Goal: Task Accomplishment & Management: Complete application form

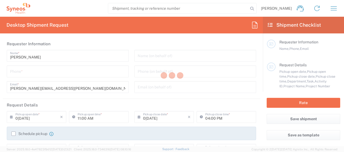
type input "Syneos Health, LLC-[GEOGRAPHIC_DATA] [GEOGRAPHIC_DATA] [GEOGRAPHIC_DATA]"
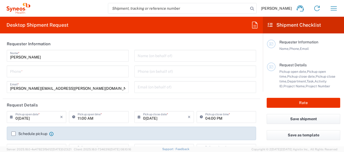
click at [67, 71] on input "tel" at bounding box center [67, 70] width 115 height 9
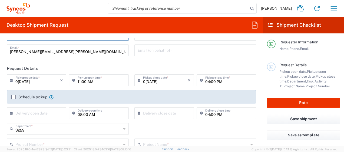
scroll to position [54, 0]
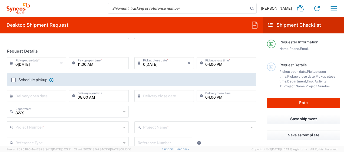
type input "[PHONE_NUMBER]"
click at [91, 69] on div "11:00 AM Pickup open time *" at bounding box center [98, 63] width 59 height 12
click at [92, 66] on input "11:00 AM" at bounding box center [102, 62] width 48 height 9
click at [96, 65] on input "11:00 AM" at bounding box center [102, 62] width 48 height 9
click at [73, 63] on icon at bounding box center [74, 63] width 5 height 9
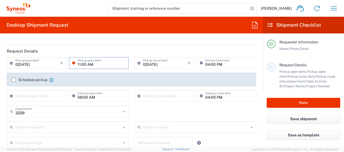
click at [78, 64] on input "11:00 AM" at bounding box center [102, 62] width 48 height 9
click at [90, 65] on input "02:00 AM" at bounding box center [102, 62] width 48 height 9
type input "02:00 PM"
click at [210, 64] on input "04:00 PM" at bounding box center [229, 62] width 48 height 9
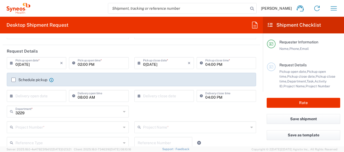
click at [141, 52] on header "Request Details" at bounding box center [131, 51] width 257 height 12
click at [29, 126] on input "text" at bounding box center [68, 126] width 106 height 9
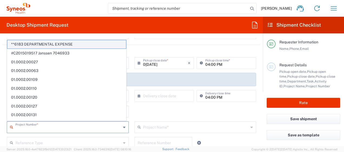
click at [42, 44] on span "**6183 DEPARTMENTAL EXPENSE" at bounding box center [66, 44] width 119 height 8
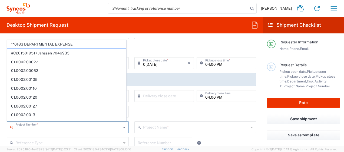
type input "**6183 DEPARTMENTAL EXPENSE"
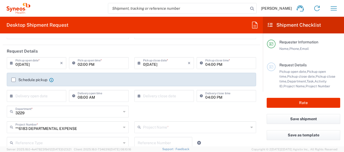
click at [201, 126] on input "text" at bounding box center [196, 126] width 106 height 9
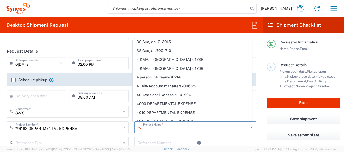
scroll to position [2324, 0]
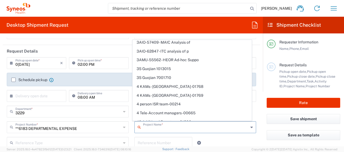
click at [154, 127] on span "4000 DEPARTMENTAL EXPENSE" at bounding box center [192, 131] width 119 height 8
click at [154, 83] on div "Schedule pickup When scheduling a pickup please be sure to meet the following c…" at bounding box center [132, 82] width 246 height 9
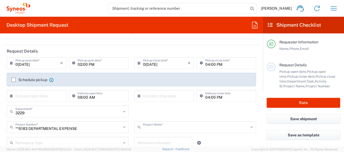
type input "4000 DEPARTMENTAL EXPENSE"
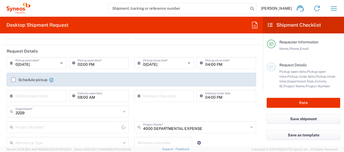
type input "4000 DEPARTMENTAL EXPENSE"
click at [90, 129] on input "text" at bounding box center [68, 126] width 106 height 9
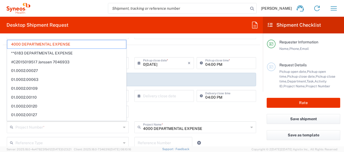
drag, startPoint x: 71, startPoint y: 46, endPoint x: 176, endPoint y: 58, distance: 106.4
click at [71, 46] on span "4000 DEPARTMENTAL EXPENSE" at bounding box center [66, 44] width 119 height 8
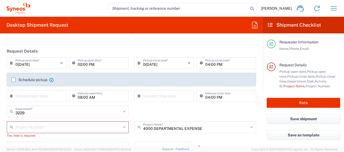
click at [76, 129] on input "text" at bounding box center [68, 126] width 106 height 9
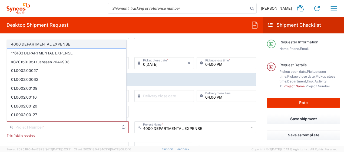
click at [23, 42] on span "4000 DEPARTMENTAL EXPENSE" at bounding box center [66, 44] width 119 height 8
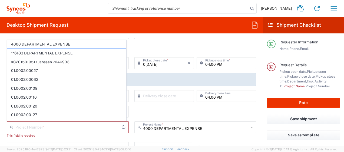
type input "4000 DEPARTMENTAL EXPENSE"
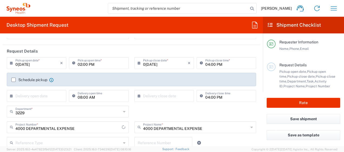
type input "4000 DEPARTMENTAL EXPENSE"
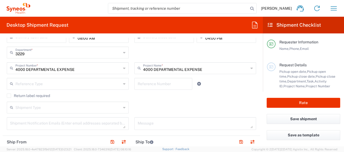
scroll to position [115, 0]
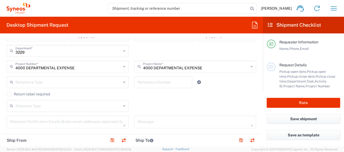
click at [32, 84] on input "text" at bounding box center [68, 81] width 106 height 9
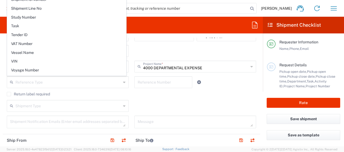
scroll to position [475, 0]
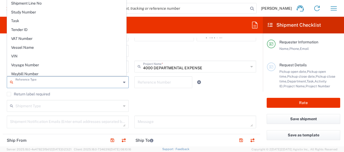
click at [184, 44] on div "× Delivery close date Cancel Apply" at bounding box center [164, 37] width 62 height 16
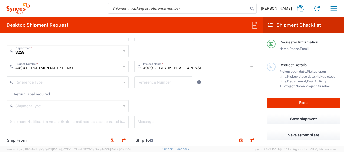
click at [176, 46] on div "3229 Department * 3229 3000 3100 3109 3110 3111 3112 3125 3130 3135 3136 3150 3…" at bounding box center [131, 53] width 255 height 16
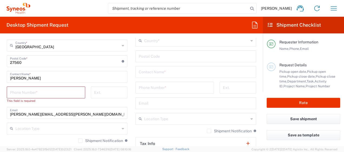
scroll to position [138, 0]
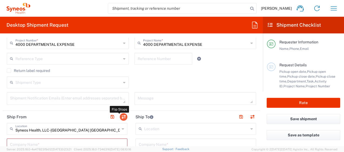
click at [120, 116] on button "button" at bounding box center [124, 118] width 8 height 8
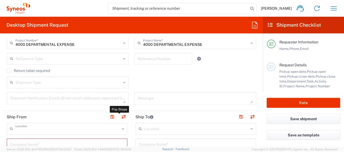
type input "EORI"
type input "Syneos Health, LLC-[GEOGRAPHIC_DATA] [GEOGRAPHIC_DATA] [GEOGRAPHIC_DATA]"
type input "[GEOGRAPHIC_DATA]"
type input "Morrisville"
type input "[GEOGRAPHIC_DATA]"
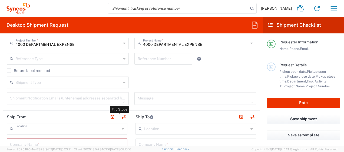
type input "27560"
type input "[PERSON_NAME]"
type input "[PERSON_NAME][EMAIL_ADDRESS][PERSON_NAME][DOMAIN_NAME]"
type input "TIN"
type input "592407464"
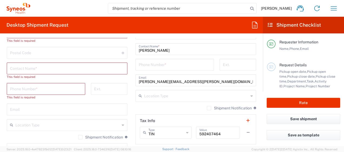
type input "[US_STATE]"
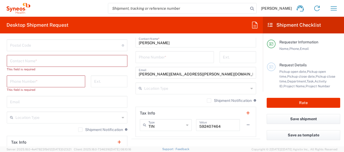
scroll to position [324, 0]
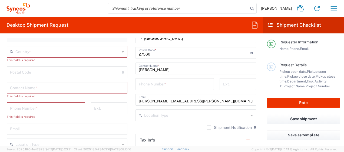
drag, startPoint x: 155, startPoint y: 68, endPoint x: 142, endPoint y: 71, distance: 12.7
click at [155, 68] on input "[PERSON_NAME]" at bounding box center [196, 68] width 114 height 9
click at [155, 69] on input "[PERSON_NAME]" at bounding box center [196, 68] width 114 height 9
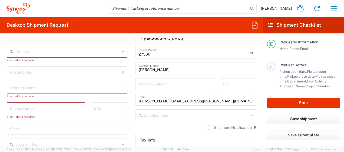
click at [155, 69] on input "[PERSON_NAME]" at bounding box center [196, 68] width 114 height 9
click at [24, 87] on input "text" at bounding box center [67, 87] width 114 height 9
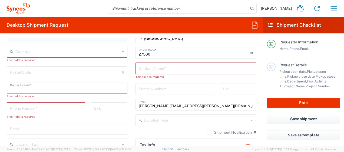
paste input "[PERSON_NAME]"
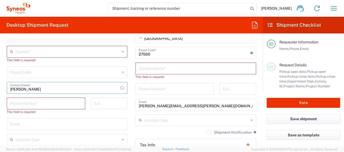
type input "[PERSON_NAME]"
click at [167, 105] on input "[PERSON_NAME][EMAIL_ADDRESS][PERSON_NAME][DOMAIN_NAME]" at bounding box center [196, 104] width 114 height 9
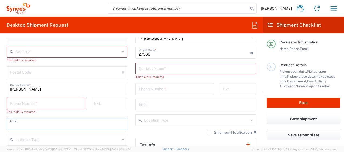
click at [36, 126] on input "text" at bounding box center [67, 123] width 114 height 9
paste input "[PERSON_NAME][EMAIL_ADDRESS][PERSON_NAME][DOMAIN_NAME]"
type input "[PERSON_NAME][EMAIL_ADDRESS][PERSON_NAME][DOMAIN_NAME]"
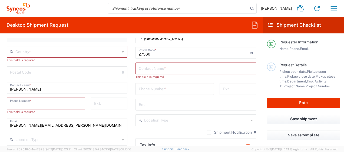
click at [66, 103] on input "tel" at bounding box center [46, 103] width 72 height 9
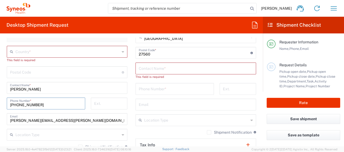
type input "[PHONE_NUMBER]"
click at [150, 95] on div "Phone Number *" at bounding box center [175, 91] width 84 height 16
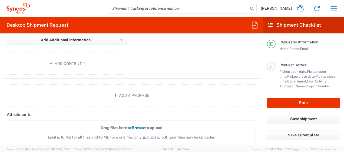
scroll to position [560, 0]
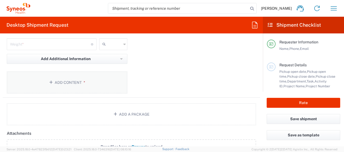
click at [77, 78] on button "Add Content *" at bounding box center [67, 83] width 121 height 22
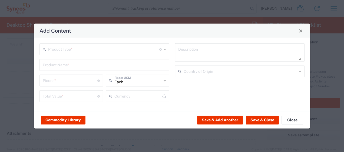
type input "US Dollar"
click at [74, 52] on input "text" at bounding box center [103, 48] width 111 height 9
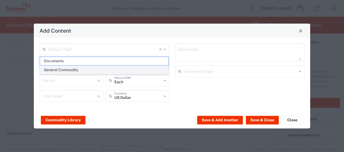
click at [77, 70] on span "General Commodity" at bounding box center [104, 70] width 129 height 8
type input "General Commodity"
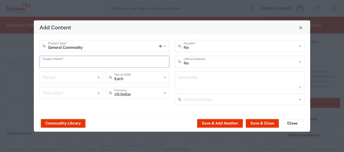
click at [83, 64] on input "text" at bounding box center [104, 61] width 123 height 9
click at [61, 124] on button "Commodity Library" at bounding box center [63, 123] width 45 height 9
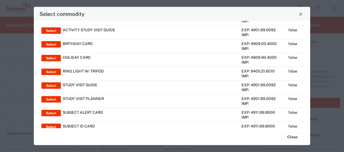
scroll to position [0, 0]
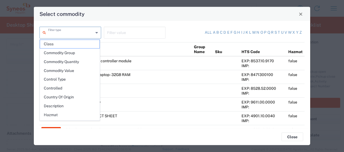
click at [84, 33] on input "text" at bounding box center [70, 32] width 45 height 9
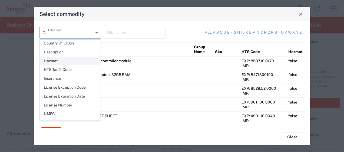
scroll to position [75, 0]
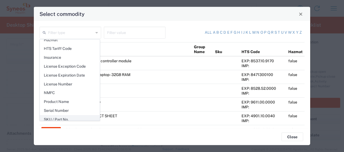
click at [57, 116] on span "SKU / Part No." at bounding box center [69, 120] width 59 height 8
type input "SKU / Part No."
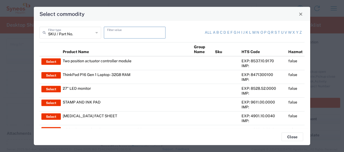
click at [126, 33] on input "text" at bounding box center [134, 32] width 55 height 9
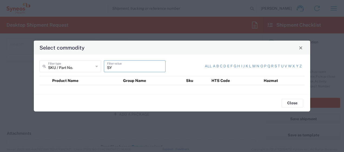
type input "S"
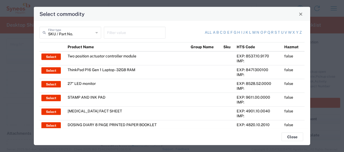
click at [96, 32] on icon at bounding box center [96, 32] width 2 height 9
type input "SKU / Part No."
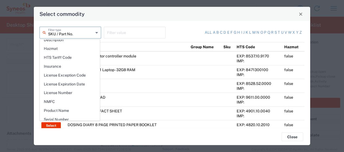
scroll to position [0, 0]
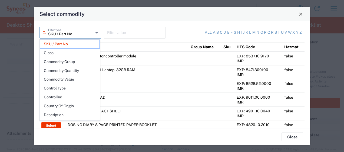
click at [66, 34] on input "SKU / Part No." at bounding box center [70, 32] width 45 height 9
click at [120, 31] on input "text" at bounding box center [134, 32] width 55 height 9
type input "SKU / Part No."
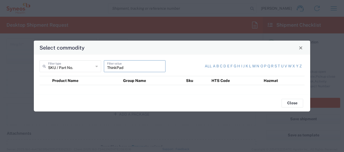
type input "ThinkPad"
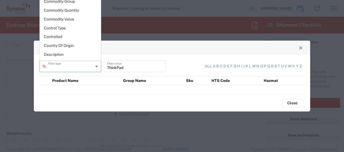
click at [66, 66] on input "text" at bounding box center [70, 65] width 45 height 9
click at [58, 55] on span "Description" at bounding box center [70, 55] width 61 height 8
type input "Description"
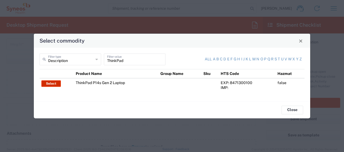
click at [47, 83] on button "Select" at bounding box center [50, 84] width 19 height 6
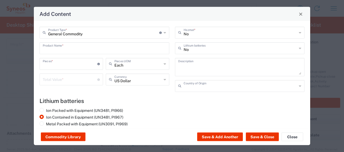
type input "ThinkPad P14s Gen 2 Laptop"
type input "1"
type textarea "ThinkPad P14s Gen 2 Laptop"
type input "[GEOGRAPHIC_DATA]"
type input "Yes"
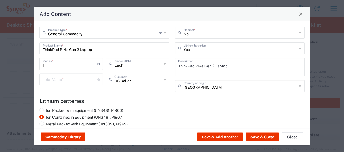
click at [291, 138] on button "Close" at bounding box center [292, 137] width 22 height 9
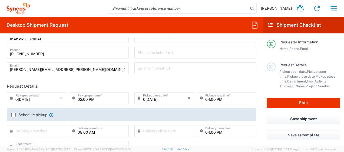
scroll to position [27, 0]
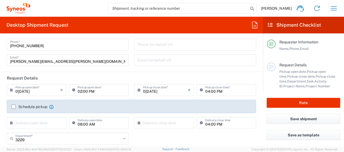
drag, startPoint x: 18, startPoint y: 91, endPoint x: 13, endPoint y: 91, distance: 5.7
click at [18, 91] on input "0[DATE]" at bounding box center [37, 89] width 45 height 9
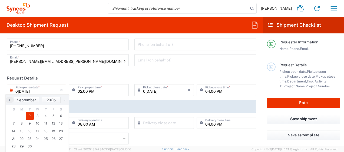
click at [10, 91] on icon at bounding box center [12, 90] width 5 height 9
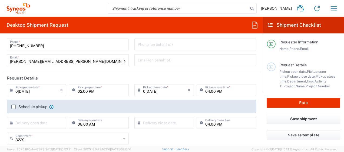
click at [12, 91] on icon at bounding box center [12, 90] width 5 height 9
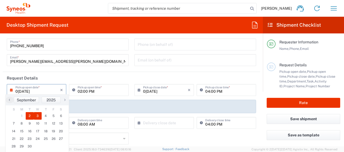
click at [37, 117] on span "3" at bounding box center [38, 116] width 8 height 8
type input "0[DATE]"
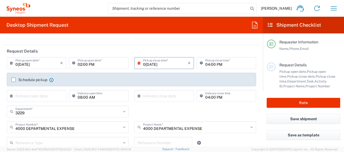
scroll to position [54, 0]
click at [13, 80] on label "Schedule pickup" at bounding box center [29, 80] width 36 height 4
click at [14, 80] on input "Schedule pickup" at bounding box center [14, 80] width 0 height 0
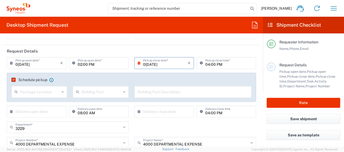
click at [47, 91] on input "text" at bounding box center [39, 91] width 39 height 9
click at [24, 102] on span "Front" at bounding box center [39, 103] width 54 height 8
type input "Front"
click at [92, 91] on input "text" at bounding box center [100, 91] width 39 height 9
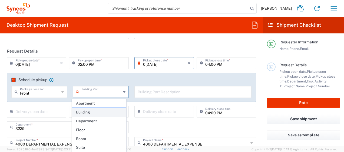
click at [90, 112] on span "Building" at bounding box center [99, 112] width 54 height 8
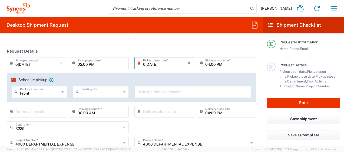
type input "Building"
click at [159, 92] on input "text" at bounding box center [193, 91] width 111 height 9
click at [13, 81] on label "Schedule pickup" at bounding box center [29, 80] width 36 height 4
click at [12, 80] on input "Schedule pickup" at bounding box center [12, 80] width 0 height 0
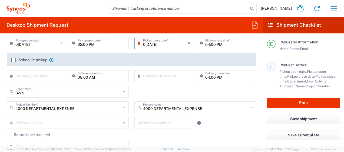
scroll to position [108, 0]
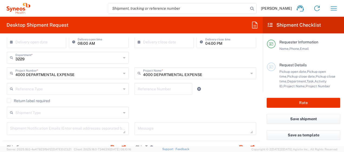
click at [55, 59] on input "3229" at bounding box center [68, 57] width 106 height 9
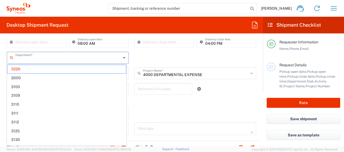
click at [55, 59] on input "text" at bounding box center [68, 57] width 106 height 9
click at [163, 52] on div "Department * 3229 3000 3100 3109 3110 3111 3112 3125 3130 3135 3136 3150 3155 3…" at bounding box center [131, 60] width 255 height 16
type input "3229"
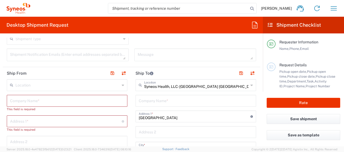
scroll to position [216, 0]
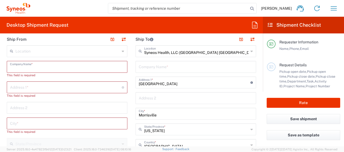
click at [34, 66] on input "text" at bounding box center [67, 66] width 114 height 9
click at [34, 66] on input "[PERSON_NAME]" at bounding box center [67, 66] width 114 height 9
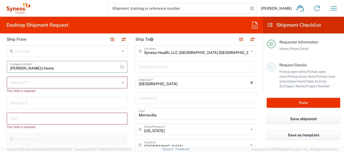
type input "[PERSON_NAME]'s home"
click at [26, 79] on input "text" at bounding box center [66, 82] width 112 height 9
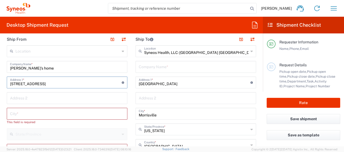
click at [26, 81] on input "[STREET_ADDRESS]" at bounding box center [66, 82] width 112 height 9
type input "[STREET_ADDRESS]"
click at [29, 113] on input "text" at bounding box center [67, 113] width 114 height 9
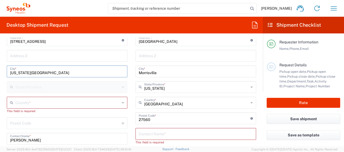
scroll to position [270, 0]
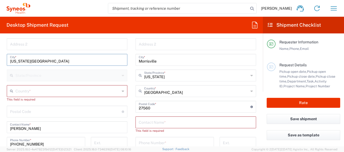
type input "[US_STATE][GEOGRAPHIC_DATA]"
click at [34, 89] on input "text" at bounding box center [67, 90] width 104 height 9
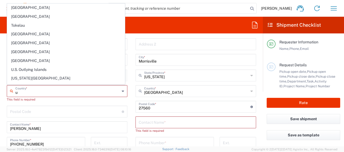
scroll to position [552, 0]
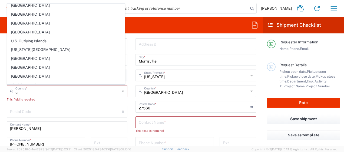
click at [26, 90] on span "[GEOGRAPHIC_DATA]" at bounding box center [65, 94] width 117 height 8
type input "[GEOGRAPHIC_DATA]"
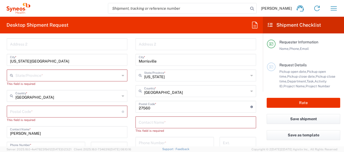
click at [41, 74] on input "text" at bounding box center [67, 75] width 104 height 9
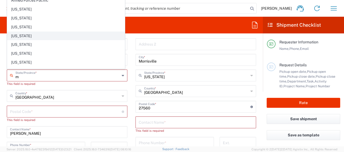
scroll to position [27, 0]
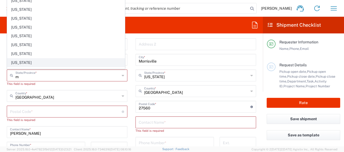
click at [25, 59] on span "[US_STATE]" at bounding box center [65, 63] width 117 height 8
type input "[US_STATE]"
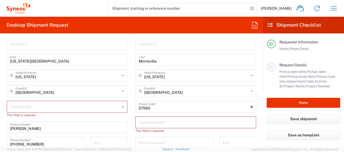
click at [34, 108] on input "undefined" at bounding box center [66, 106] width 112 height 9
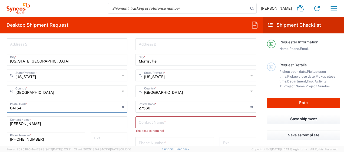
type input "64154"
click at [85, 115] on div "Location [PERSON_NAME]y LLC-[GEOGRAPHIC_DATA] [GEOGRAPHIC_DATA] [GEOGRAPHIC_DAT…" at bounding box center [67, 104] width 121 height 227
click at [150, 120] on input "text" at bounding box center [196, 122] width 114 height 9
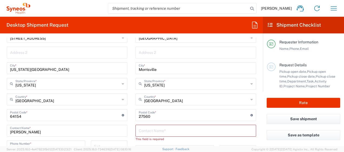
scroll to position [270, 0]
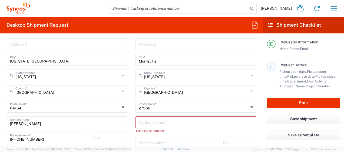
click at [201, 123] on input "text" at bounding box center [196, 122] width 114 height 9
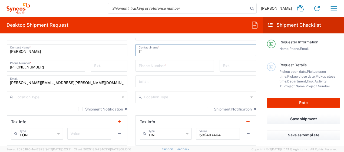
scroll to position [351, 0]
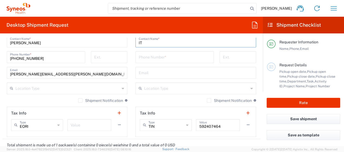
type input "IT"
click at [46, 101] on div "Shipment Notification If checked, a shipment notification email will be sent to…" at bounding box center [67, 102] width 121 height 9
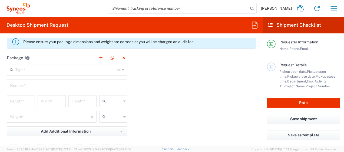
scroll to position [459, 0]
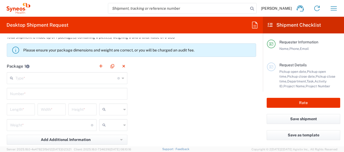
click at [21, 76] on input "text" at bounding box center [66, 77] width 102 height 9
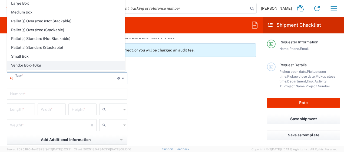
scroll to position [14, 0]
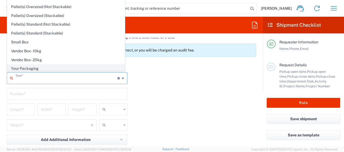
click at [81, 68] on span "Your Packaging" at bounding box center [65, 69] width 117 height 8
type input "Your Packaging"
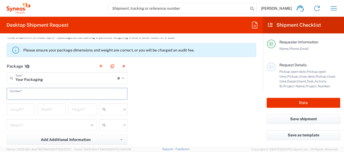
click at [39, 95] on input "text" at bounding box center [67, 93] width 114 height 9
type input "1"
click at [18, 108] on input "number" at bounding box center [21, 109] width 22 height 9
type input "13"
click at [45, 111] on input "number" at bounding box center [52, 109] width 22 height 9
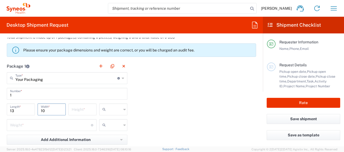
type input "10"
click at [81, 106] on input "number" at bounding box center [83, 109] width 22 height 9
type input "3"
click at [40, 124] on input "number" at bounding box center [50, 124] width 81 height 9
type input "3"
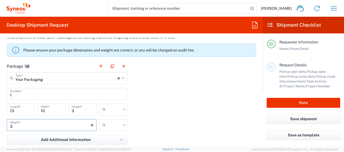
click at [151, 122] on div "Package 1 Your Packaging Type * Material used to package goods Envelope Large B…" at bounding box center [131, 119] width 257 height 119
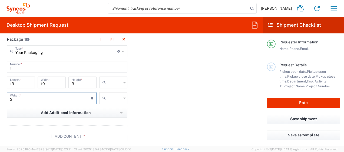
click at [38, 101] on input "3" at bounding box center [50, 97] width 81 height 9
type input "5"
click at [210, 89] on div "Package 1 Your Packaging Type * Material used to package goods Envelope Large B…" at bounding box center [131, 92] width 257 height 119
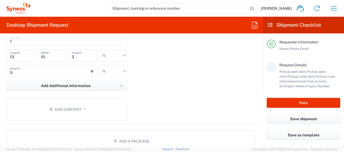
scroll to position [541, 0]
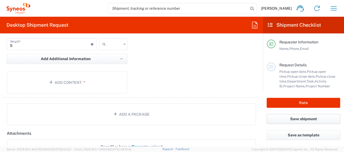
click at [297, 121] on button "Save shipment" at bounding box center [304, 119] width 74 height 10
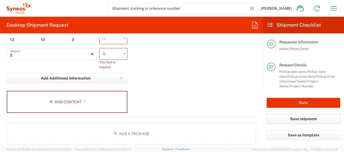
scroll to position [550, 0]
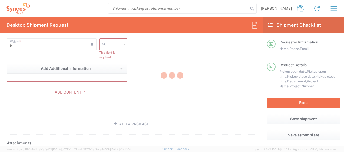
type input "4000 DEPARTMENTAL EXPENSE"
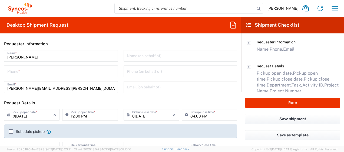
type input "3229"
type input "[US_STATE]"
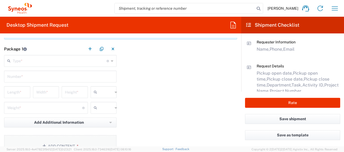
scroll to position [559, 0]
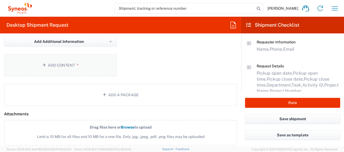
click at [58, 62] on button "Add Content *" at bounding box center [60, 65] width 112 height 22
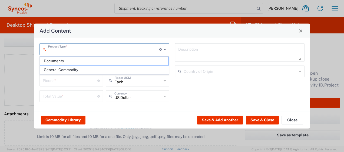
click at [66, 48] on input "text" at bounding box center [103, 48] width 111 height 9
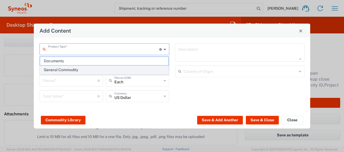
click at [62, 69] on span "General Commodity" at bounding box center [104, 70] width 129 height 8
type input "General Commodity"
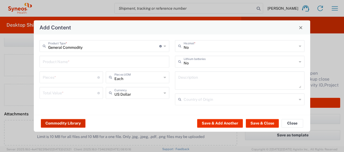
click at [58, 123] on button "Commodity Library" at bounding box center [63, 123] width 45 height 9
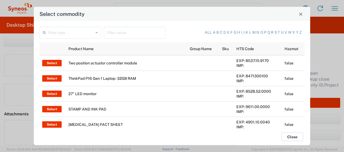
click at [297, 138] on button "Close" at bounding box center [292, 137] width 22 height 9
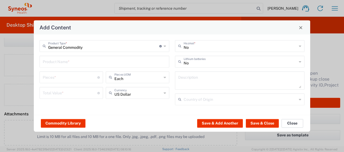
click at [293, 124] on button "Close" at bounding box center [292, 123] width 22 height 9
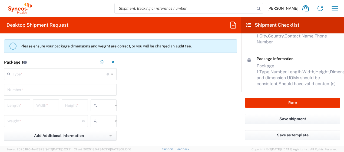
scroll to position [424, 0]
